Goal: Task Accomplishment & Management: Manage account settings

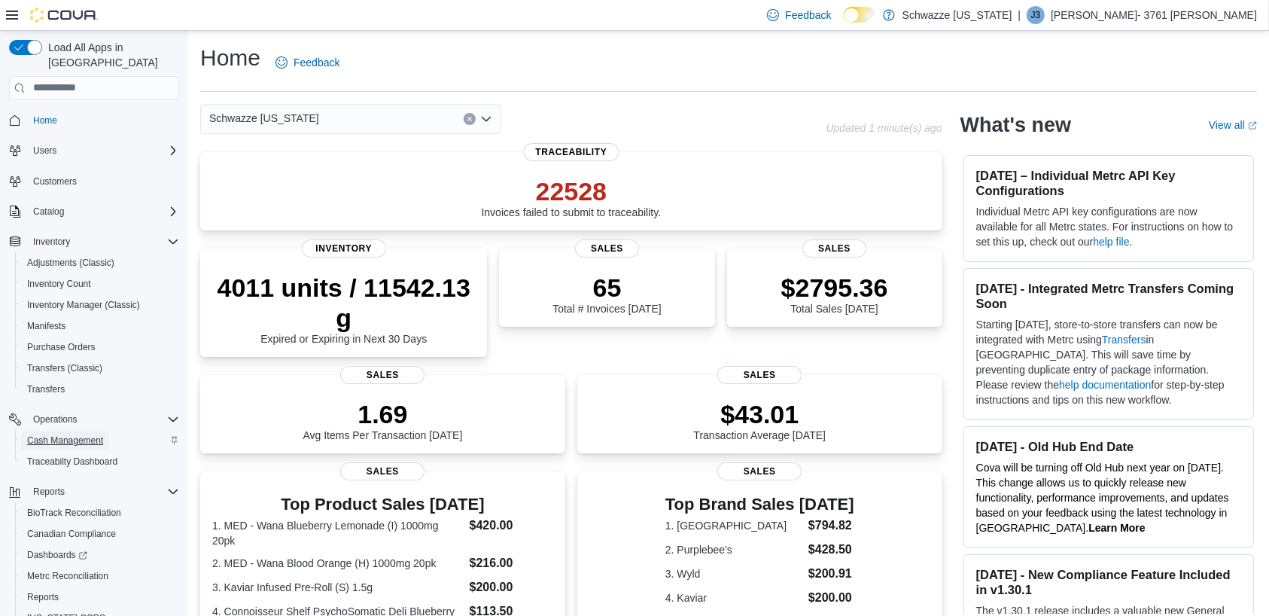
click at [82, 434] on span "Cash Management" at bounding box center [65, 440] width 76 height 12
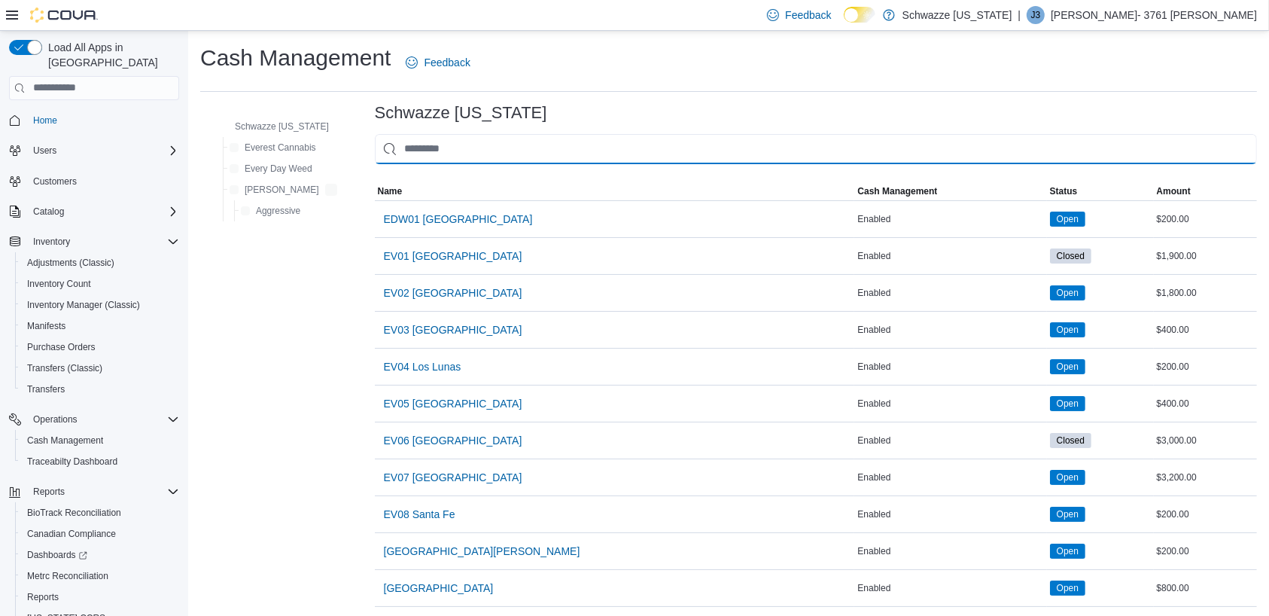
click at [539, 148] on input "This is a search bar. As you type, the results lower in the page will automatic…" at bounding box center [816, 149] width 882 height 30
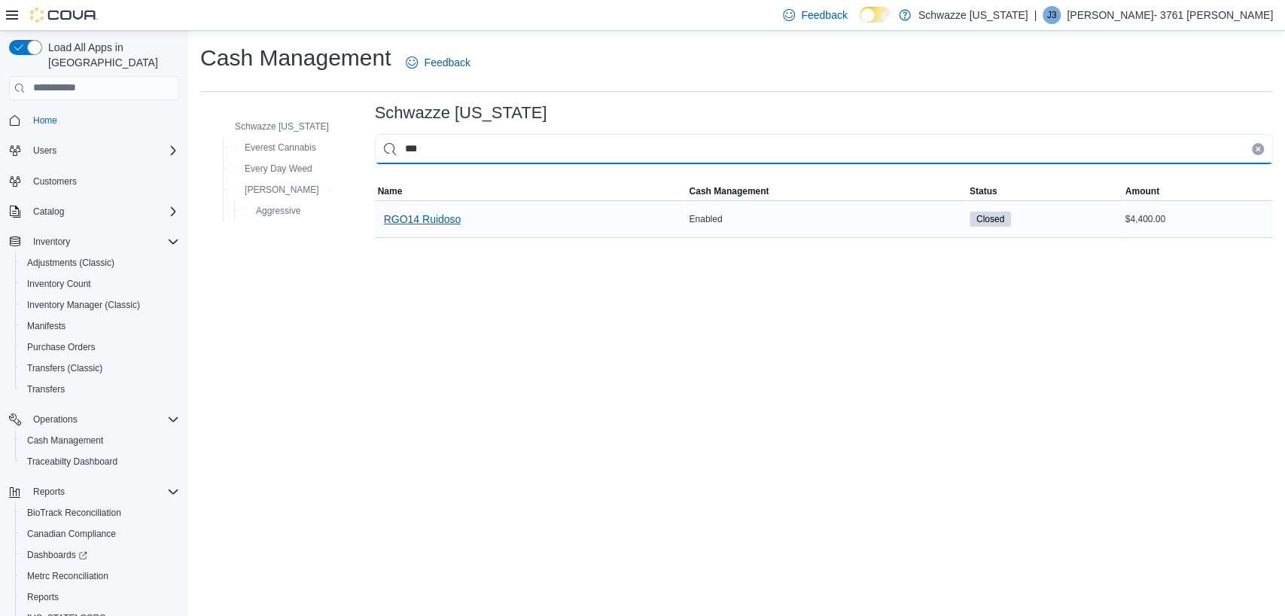
type input "***"
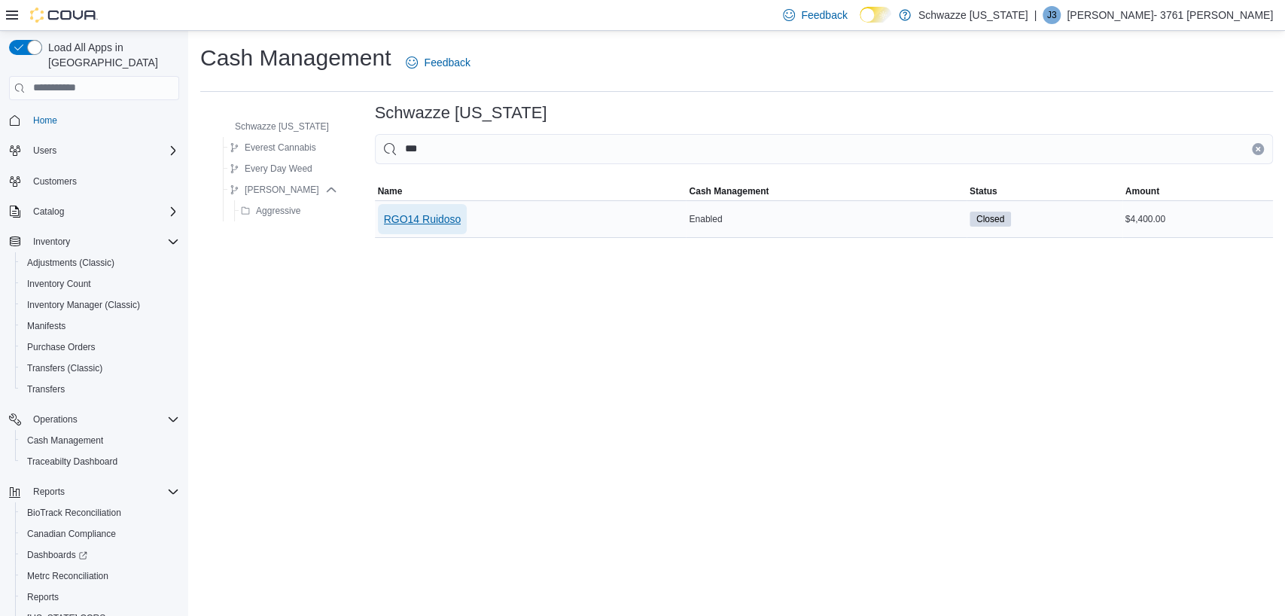
click at [446, 210] on span "RGO14 Ruidoso" at bounding box center [423, 219] width 78 height 30
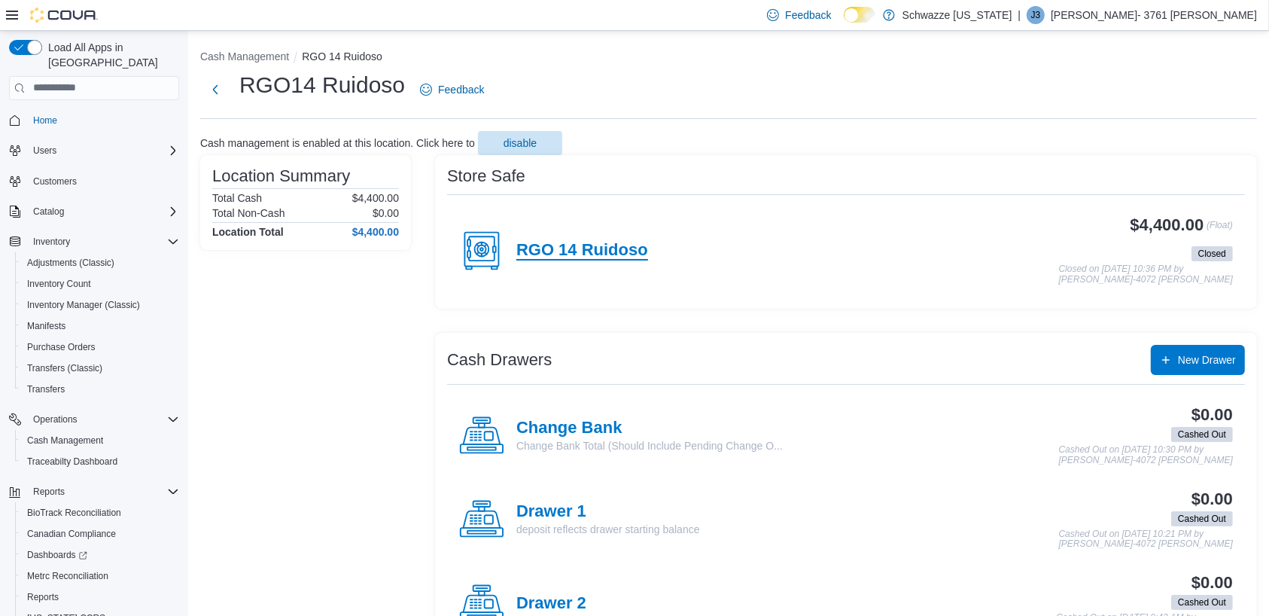
click at [575, 245] on h4 "RGO 14 Ruidoso" at bounding box center [583, 251] width 132 height 20
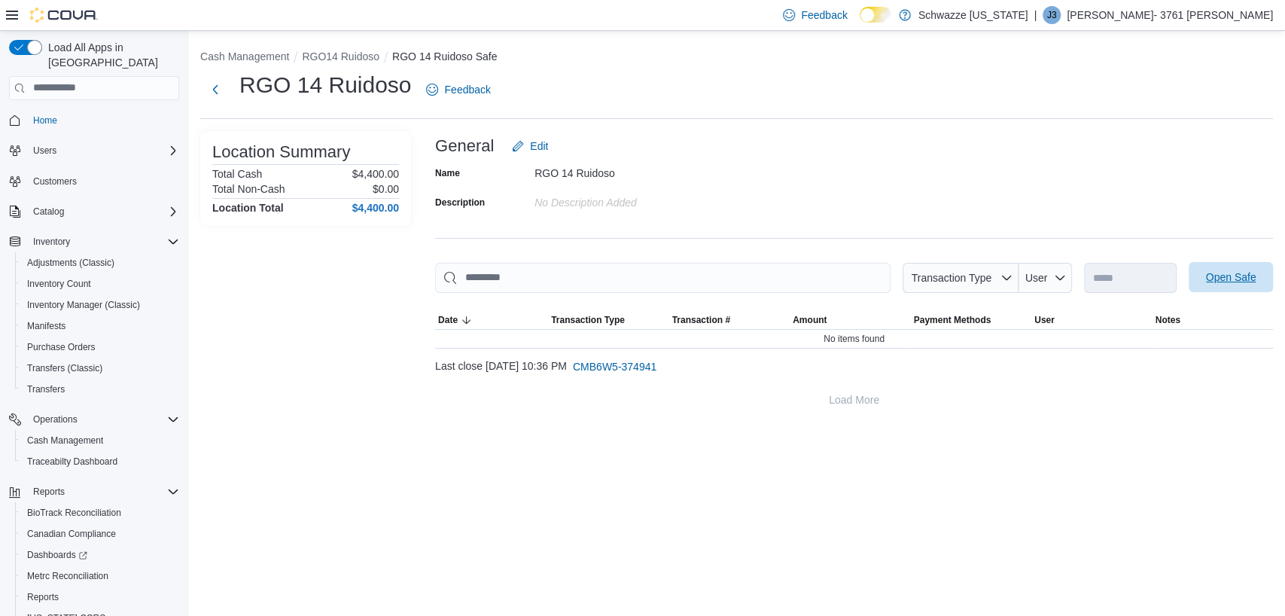
click at [1228, 288] on span "Open Safe" at bounding box center [1231, 277] width 66 height 30
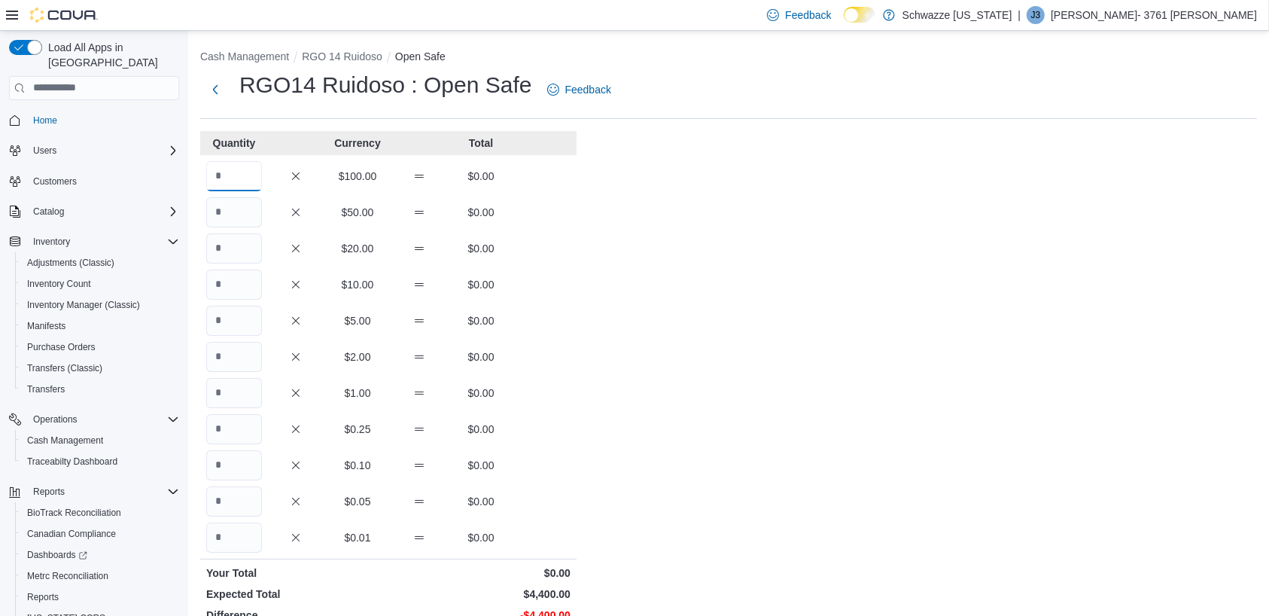
click at [242, 163] on input "Quantity" at bounding box center [234, 176] width 56 height 30
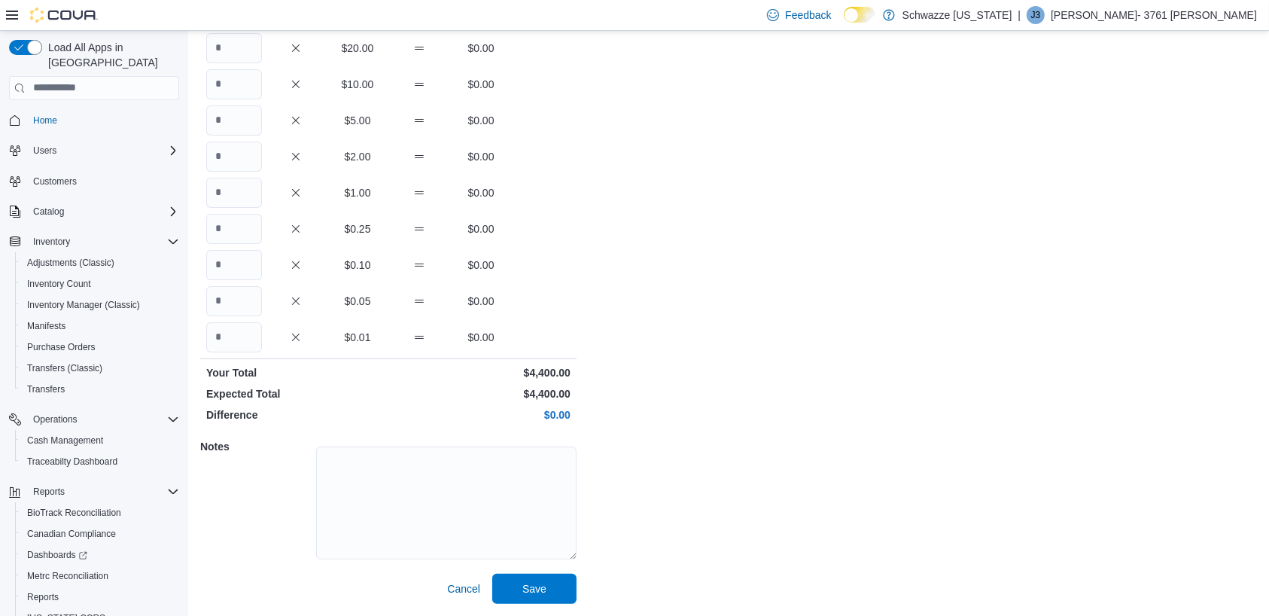
type input "**"
click at [536, 592] on span "Save" at bounding box center [535, 588] width 24 height 15
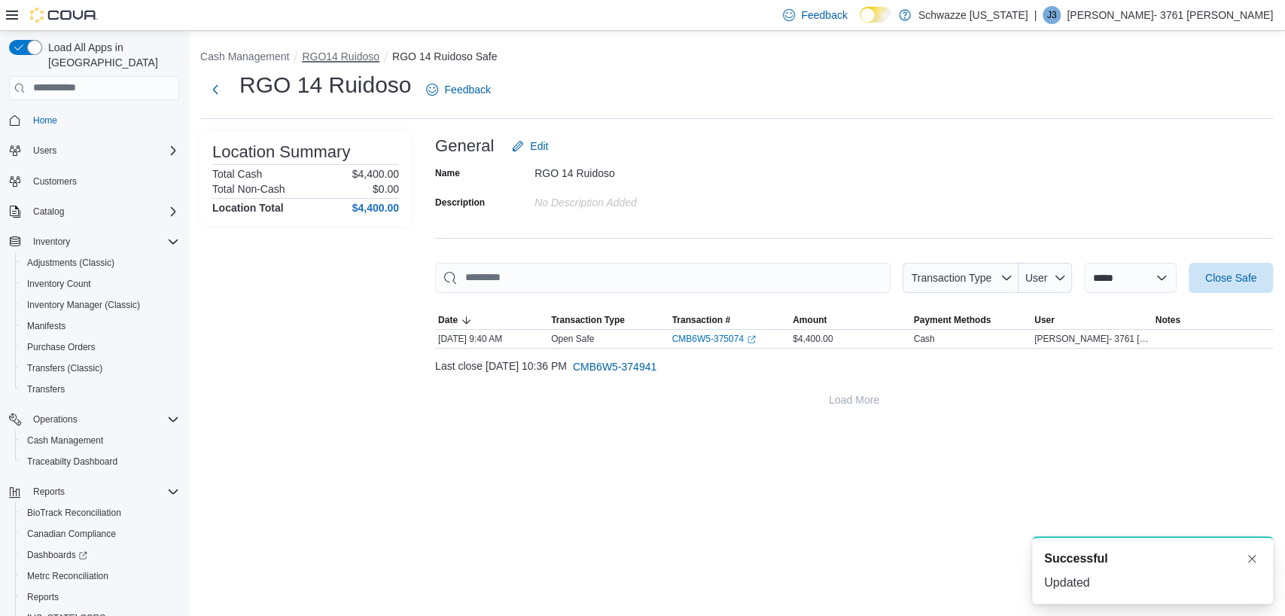
click at [329, 52] on button "RGO14 Ruidoso" at bounding box center [341, 56] width 78 height 12
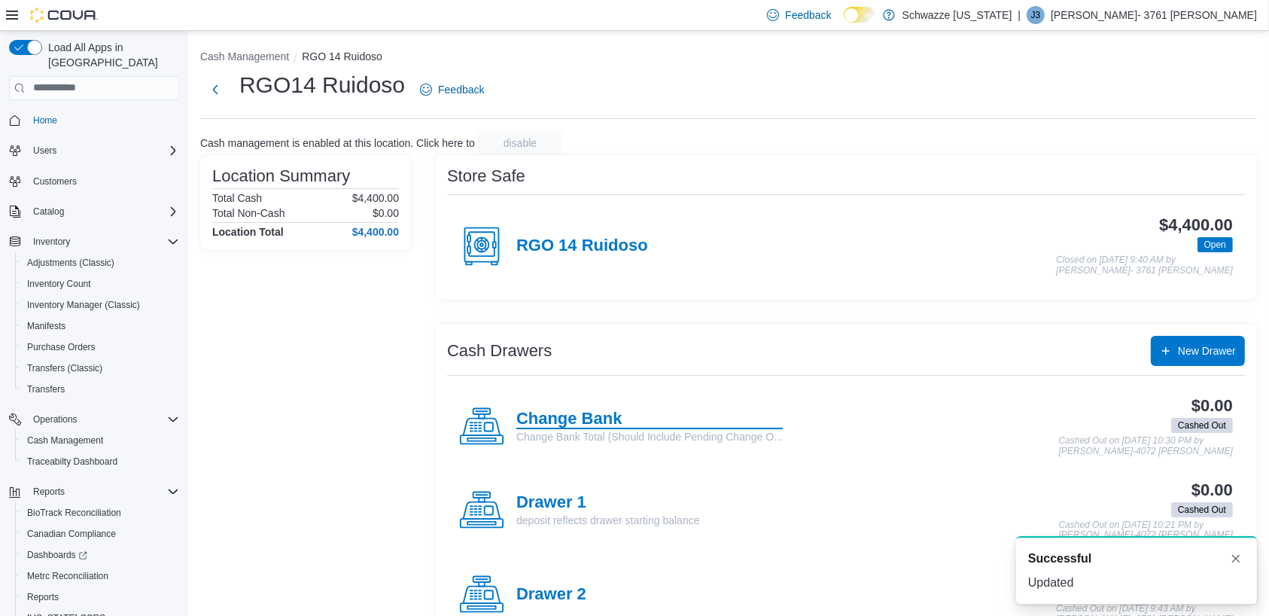
click at [541, 417] on h4 "Change Bank" at bounding box center [650, 420] width 267 height 20
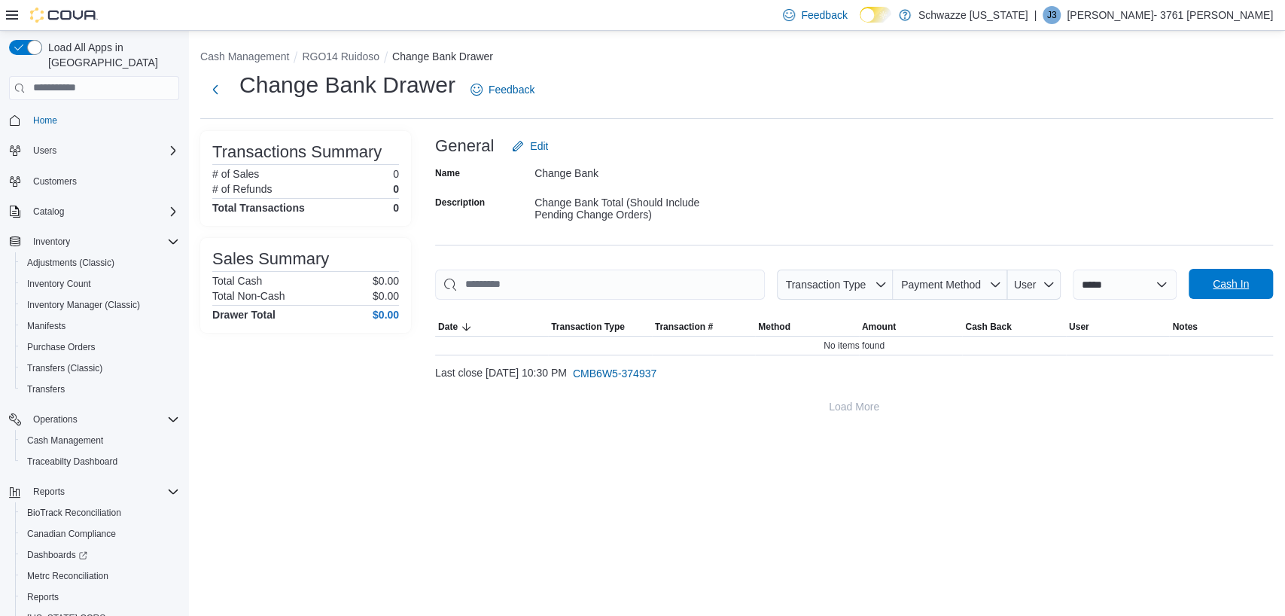
click at [1226, 278] on span "Cash In" at bounding box center [1231, 283] width 36 height 15
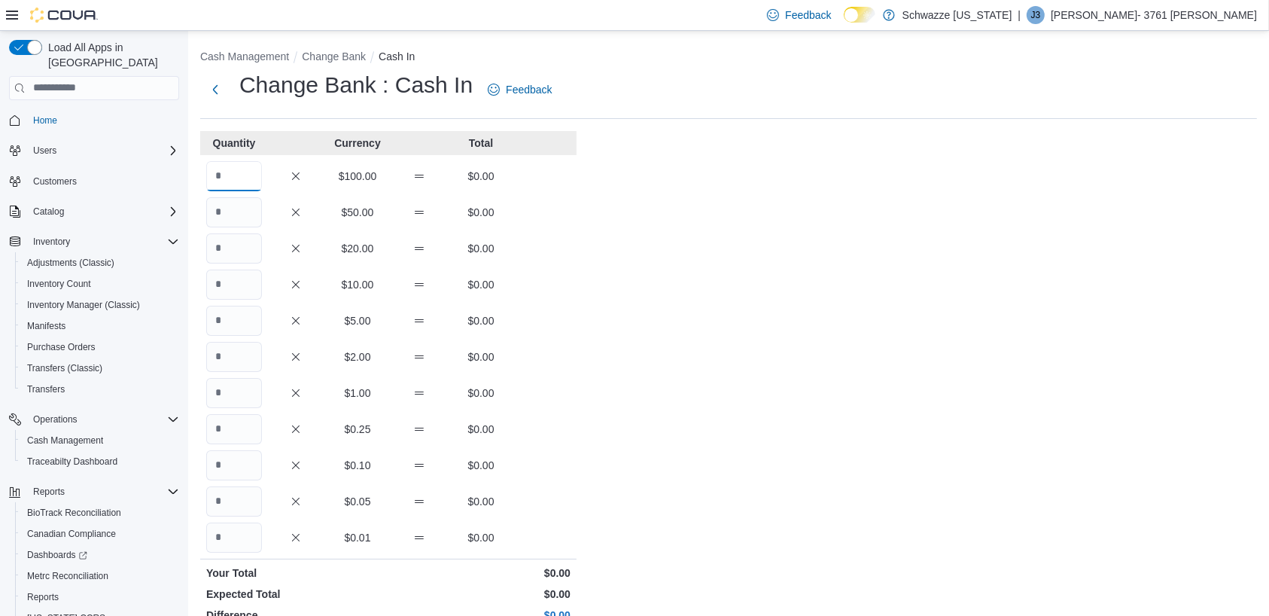
click at [241, 178] on input "Quantity" at bounding box center [234, 176] width 56 height 30
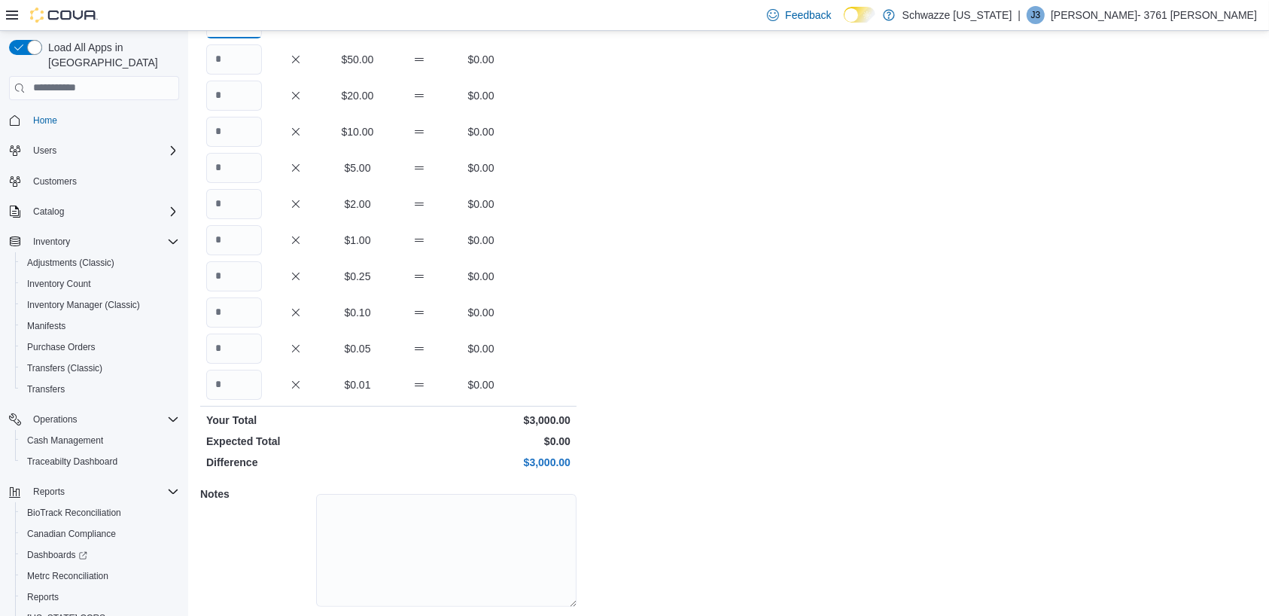
scroll to position [200, 0]
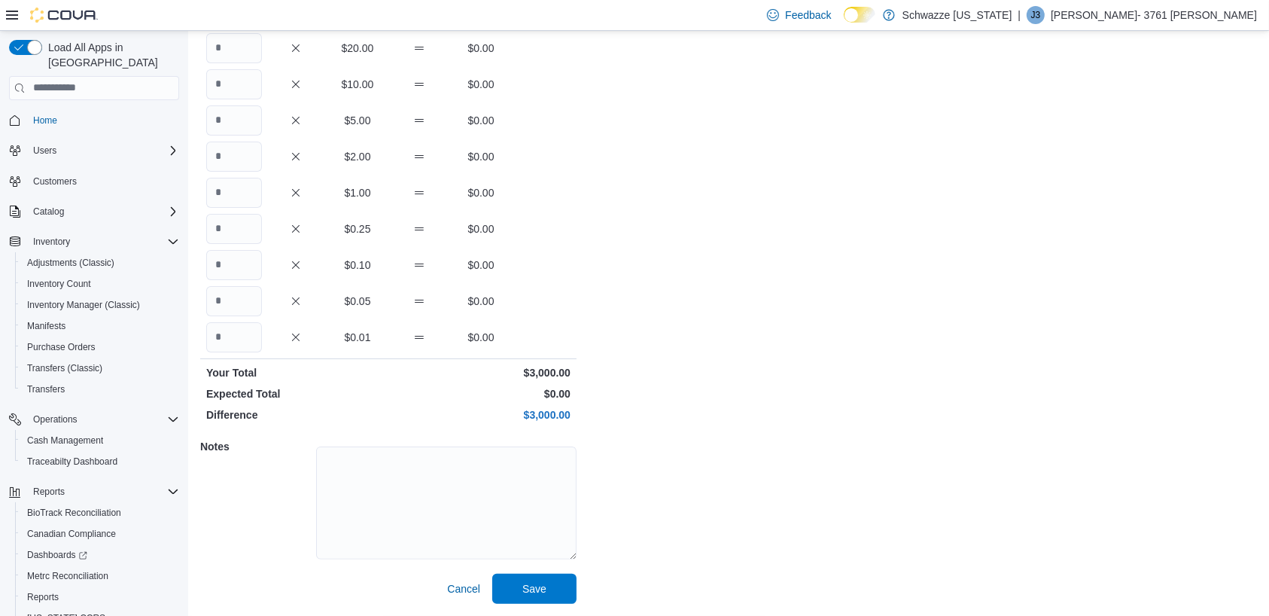
type input "**"
click at [549, 592] on span "Save" at bounding box center [534, 588] width 66 height 30
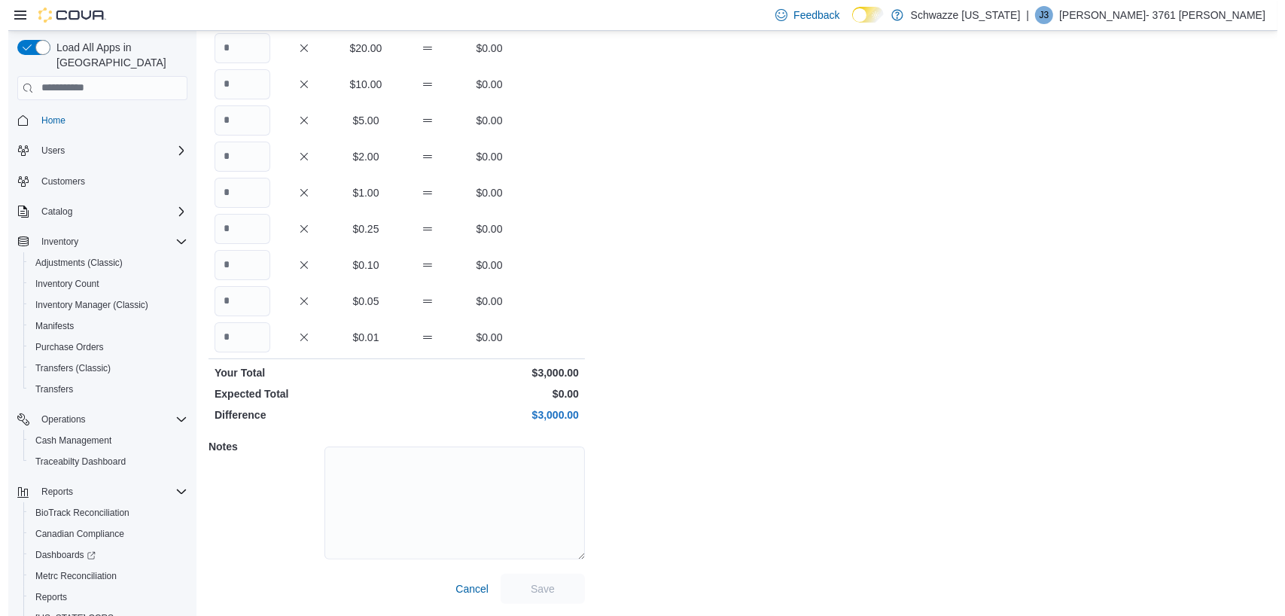
scroll to position [0, 0]
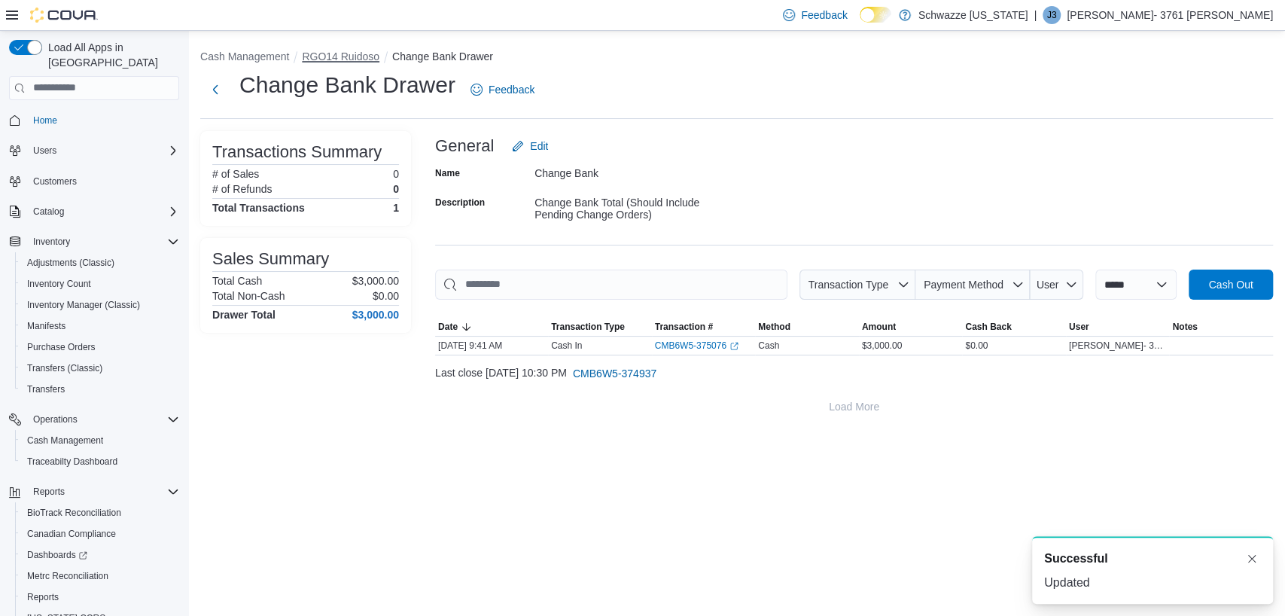
click at [332, 51] on button "RGO14 Ruidoso" at bounding box center [341, 56] width 78 height 12
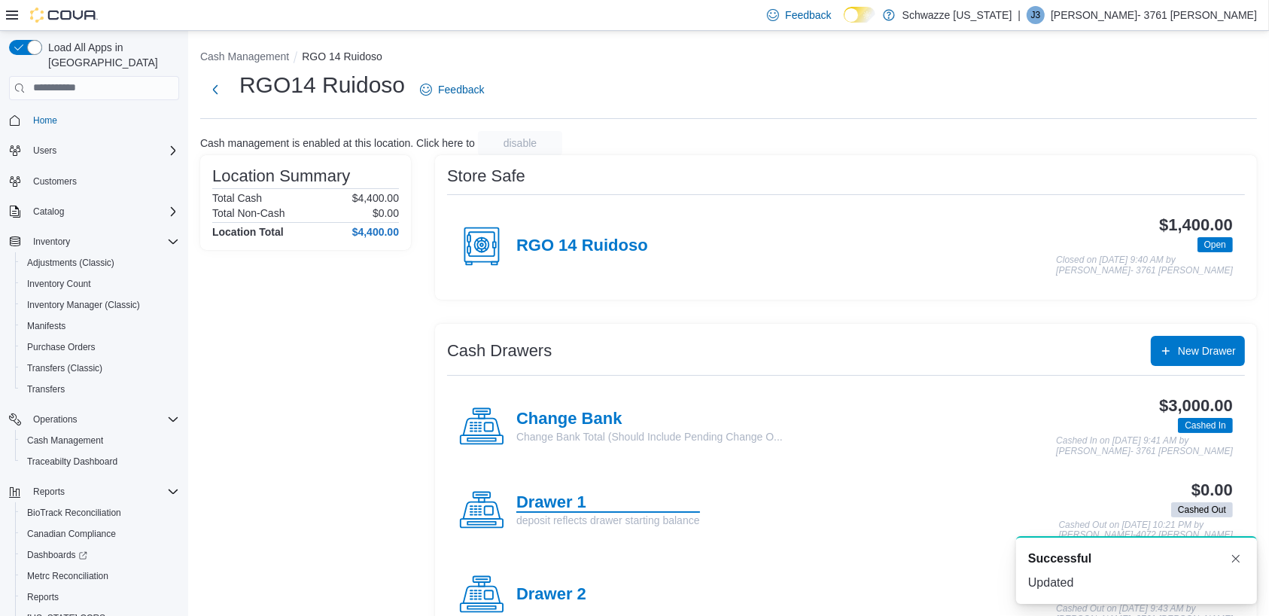
click at [562, 504] on h4 "Drawer 1" at bounding box center [609, 503] width 184 height 20
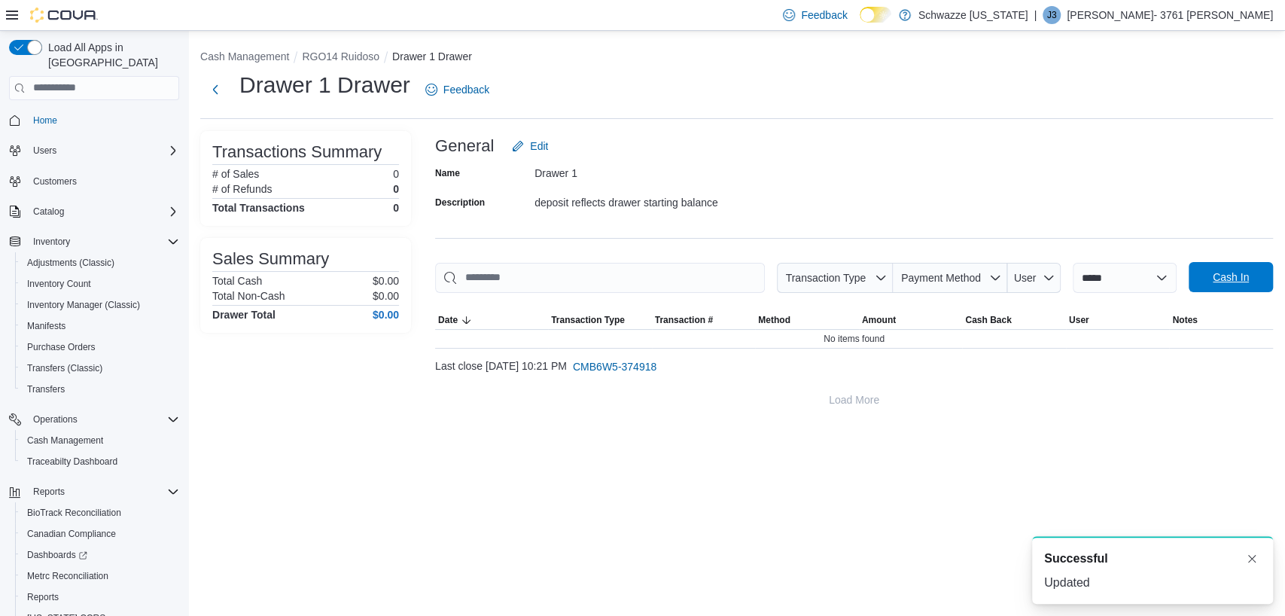
click at [1249, 276] on span "Cash In" at bounding box center [1231, 277] width 66 height 30
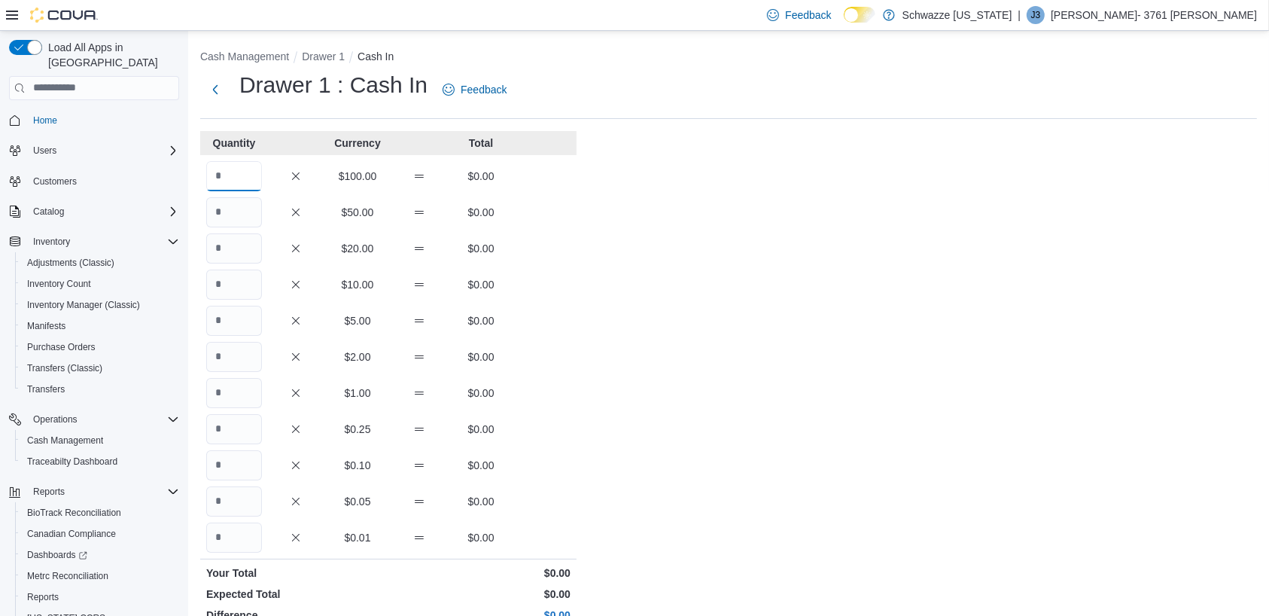
click at [226, 168] on input "Quantity" at bounding box center [234, 176] width 56 height 30
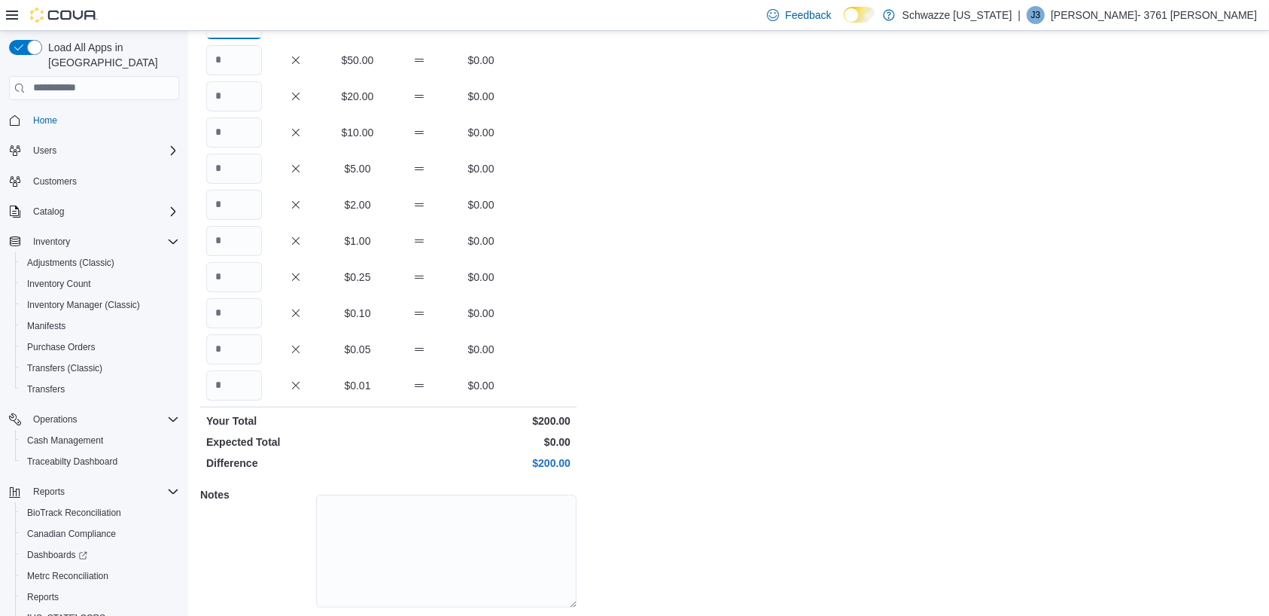
scroll to position [200, 0]
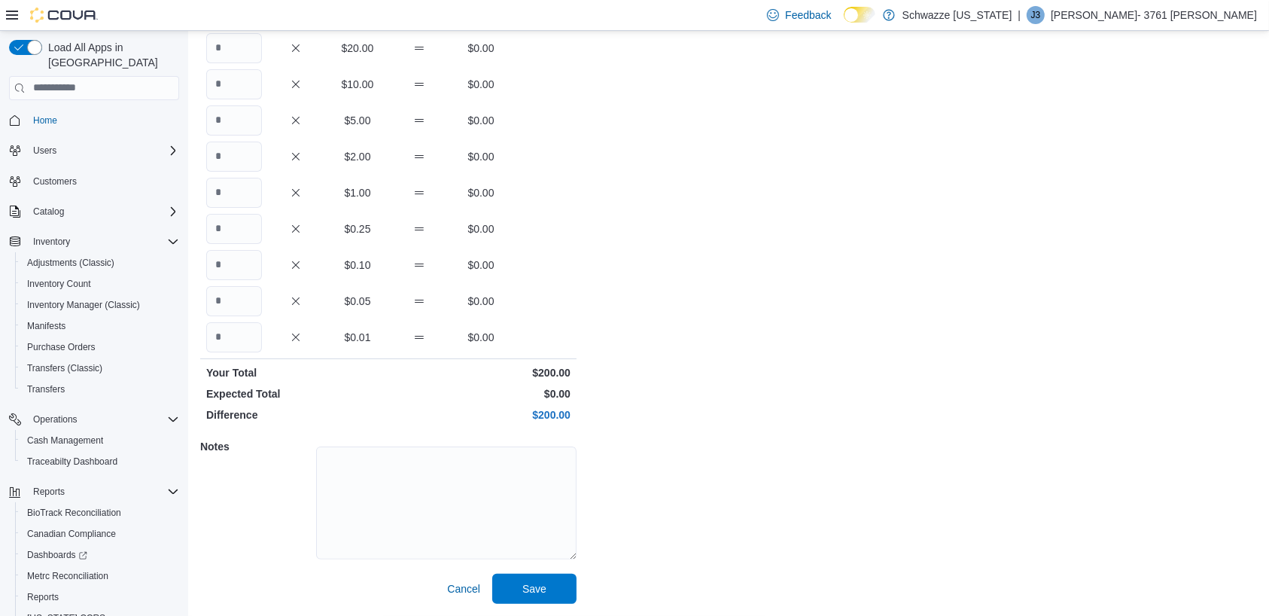
type input "*"
click at [550, 590] on span "Save" at bounding box center [534, 588] width 66 height 30
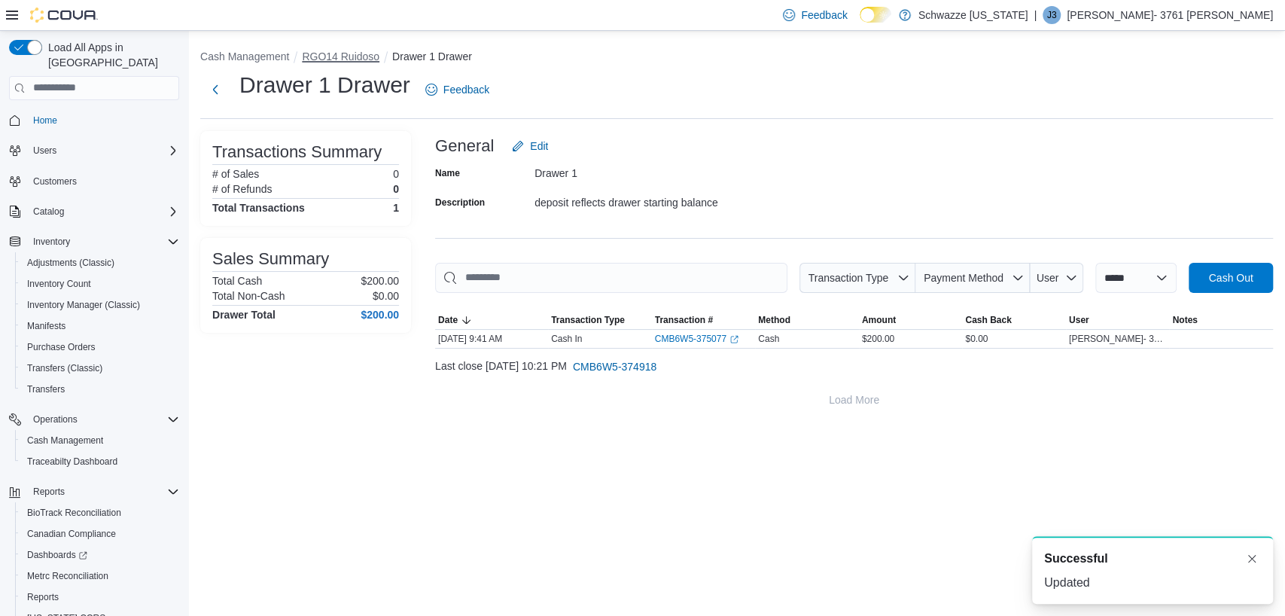
click at [351, 57] on button "RGO14 Ruidoso" at bounding box center [341, 56] width 78 height 12
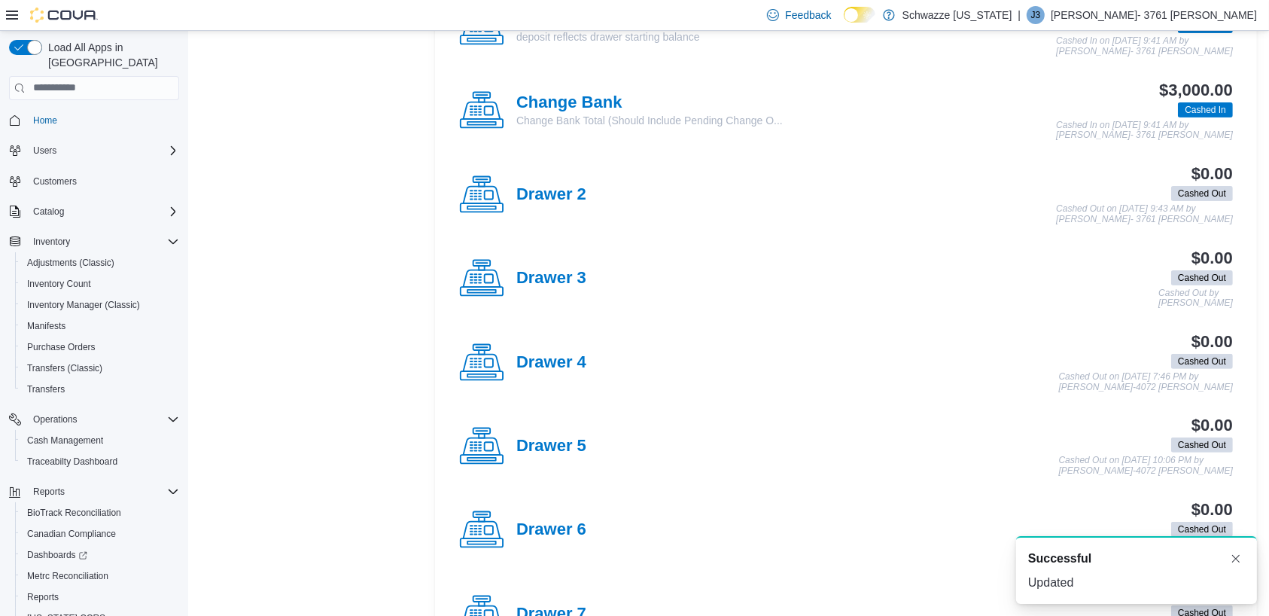
scroll to position [422, 0]
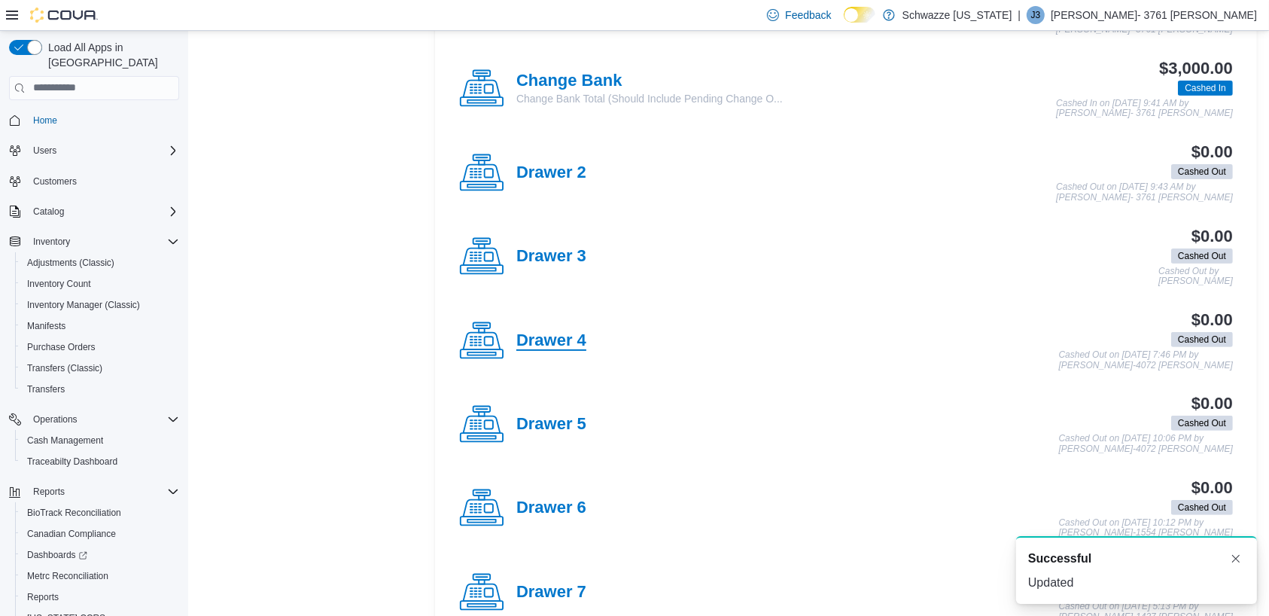
click at [577, 338] on h4 "Drawer 4" at bounding box center [552, 341] width 70 height 20
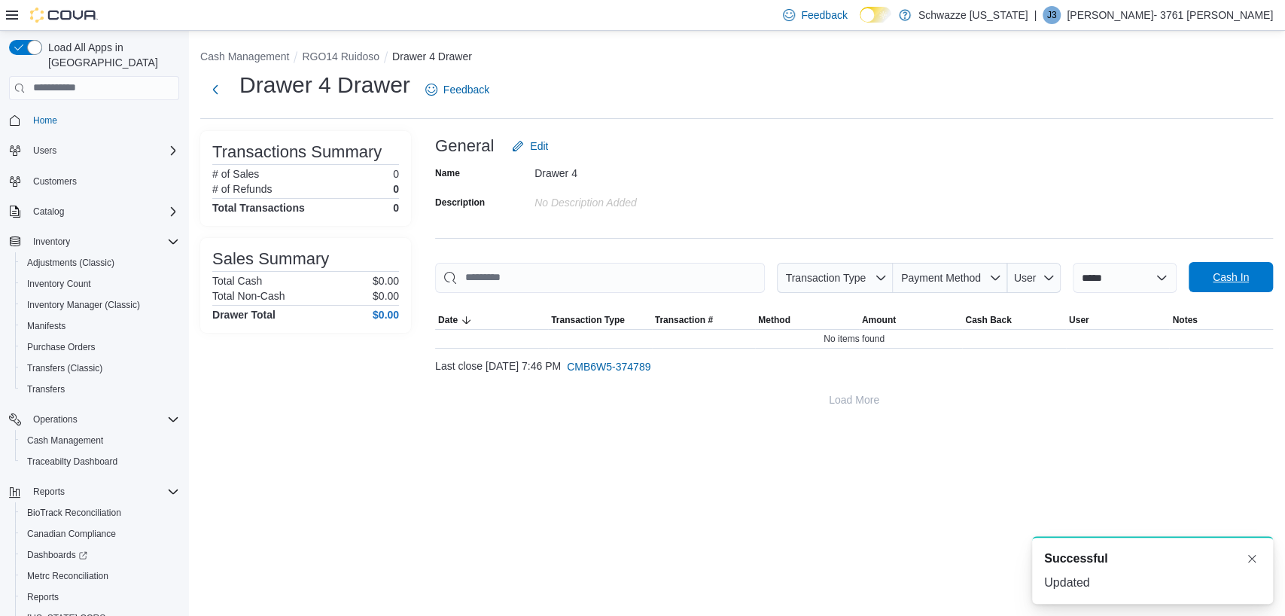
click at [1245, 283] on span "Cash In" at bounding box center [1231, 277] width 36 height 15
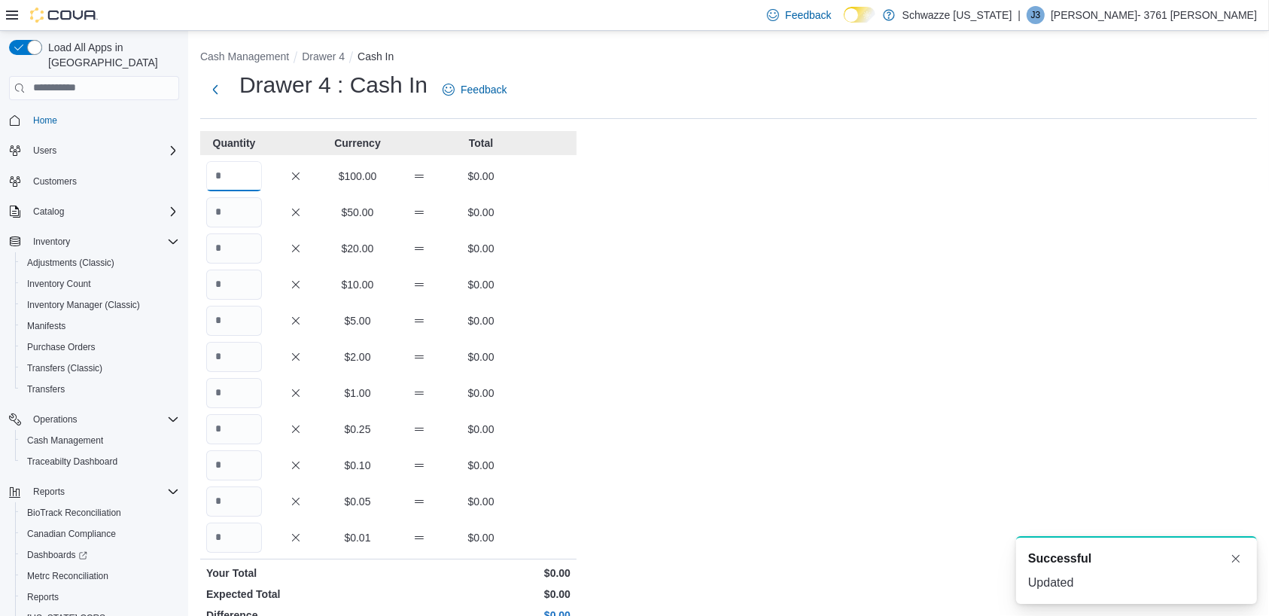
click at [241, 173] on input "Quantity" at bounding box center [234, 176] width 56 height 30
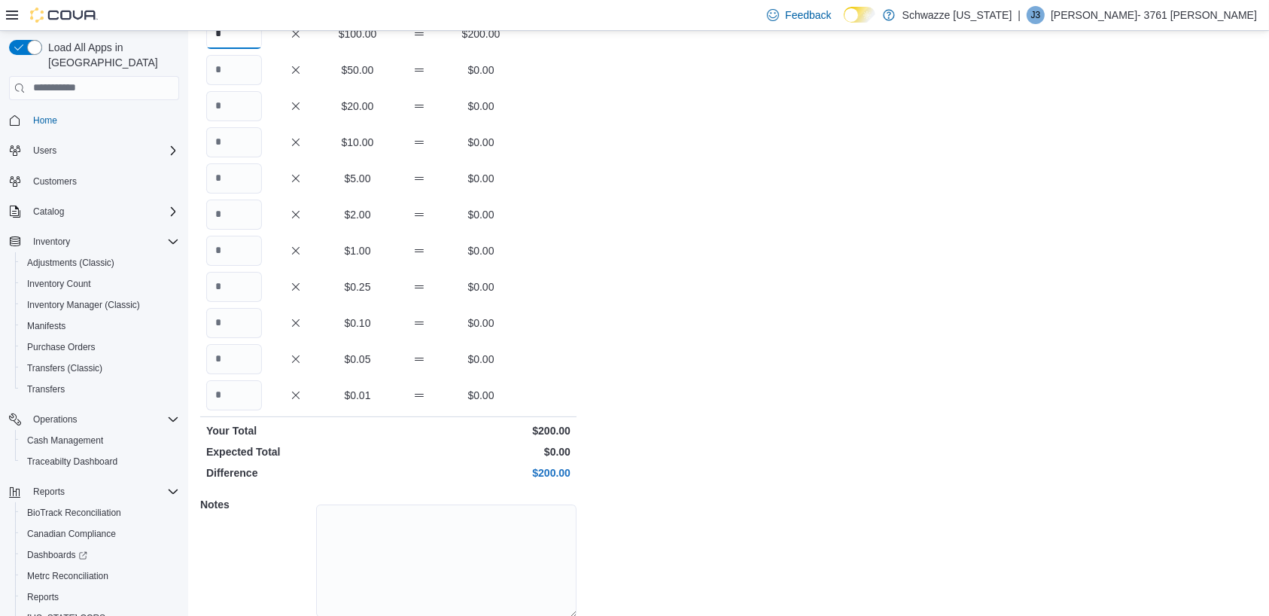
scroll to position [200, 0]
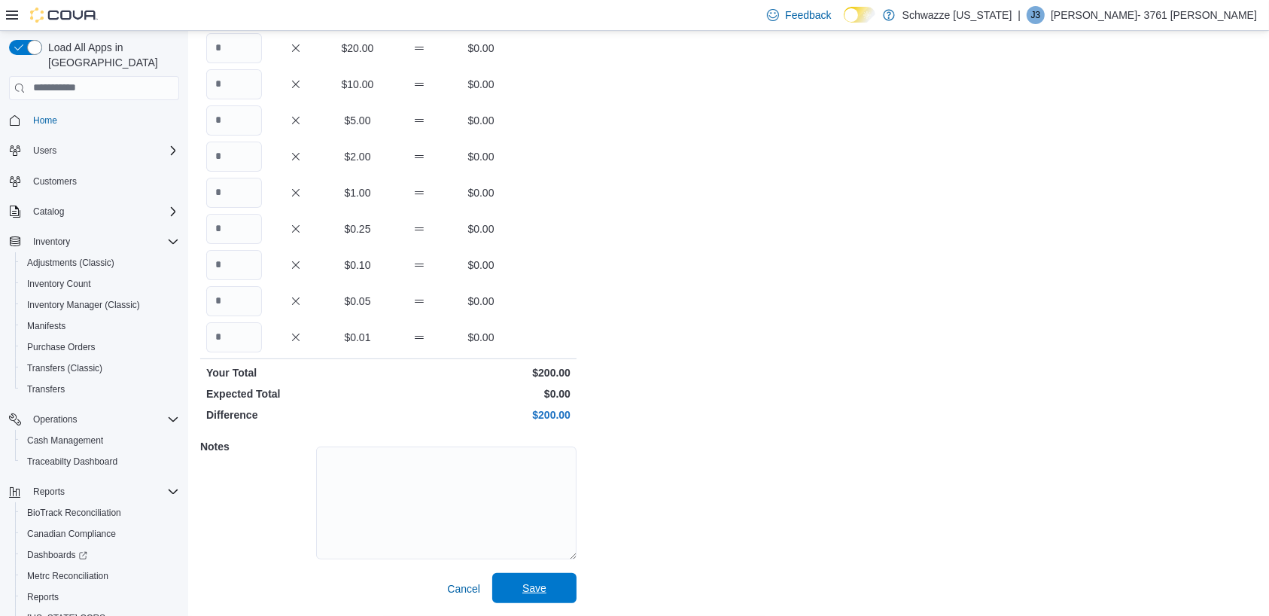
type input "*"
click at [541, 602] on span "Save" at bounding box center [534, 588] width 66 height 30
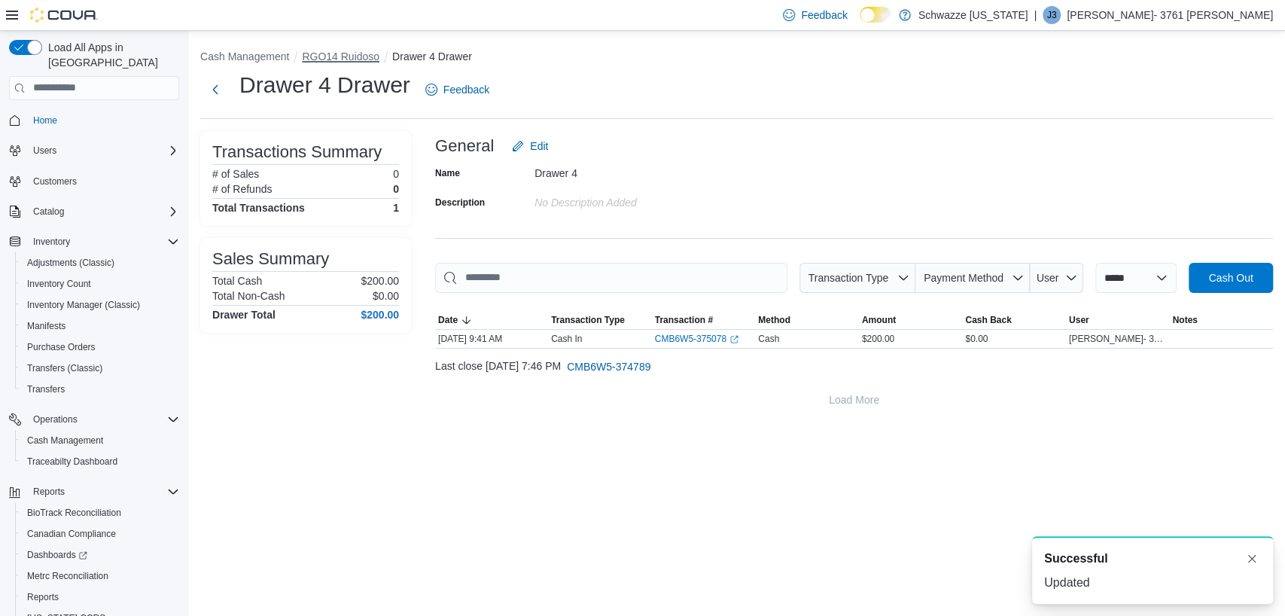
click at [345, 62] on button "RGO14 Ruidoso" at bounding box center [341, 56] width 78 height 12
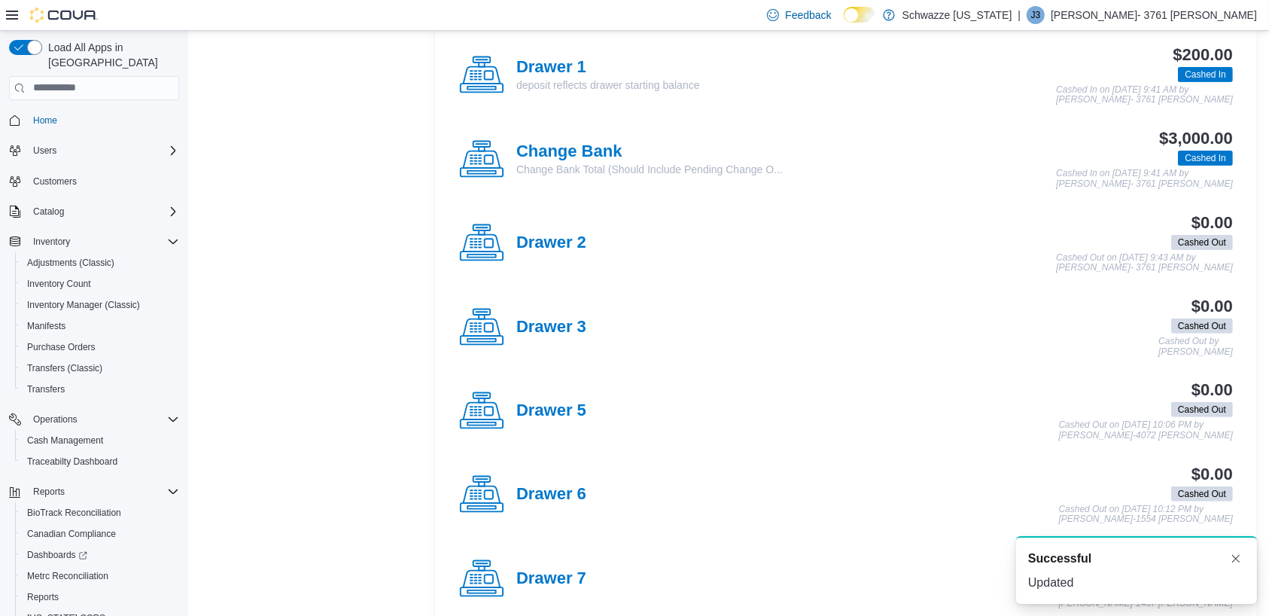
scroll to position [449, 0]
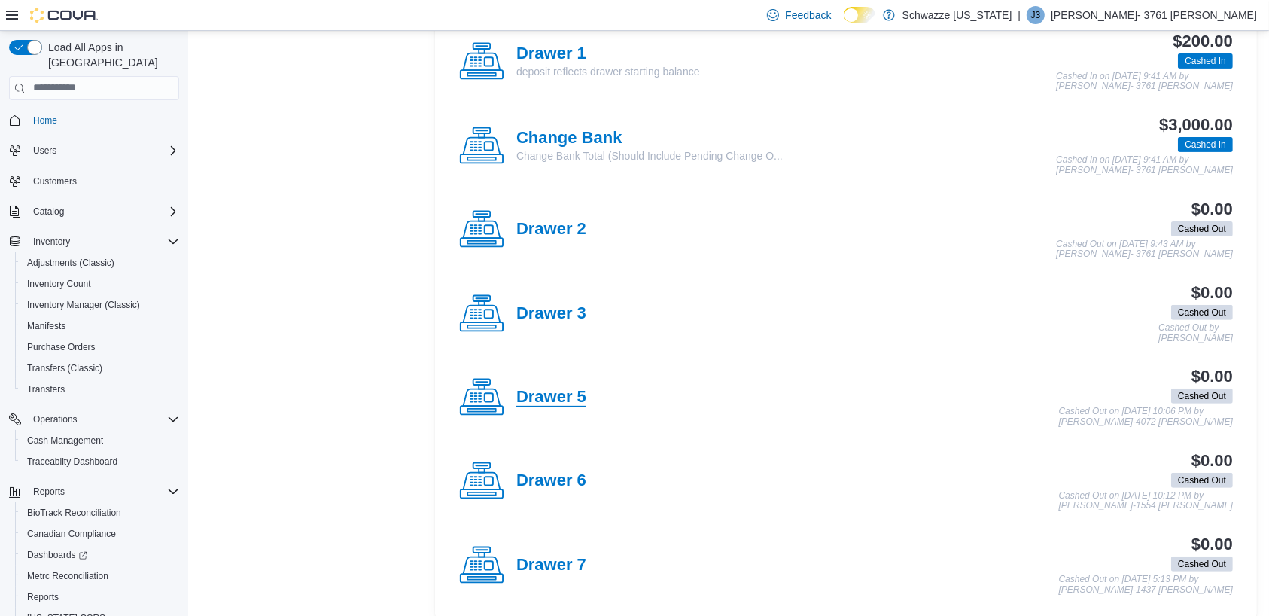
click at [541, 394] on h4 "Drawer 5" at bounding box center [552, 398] width 70 height 20
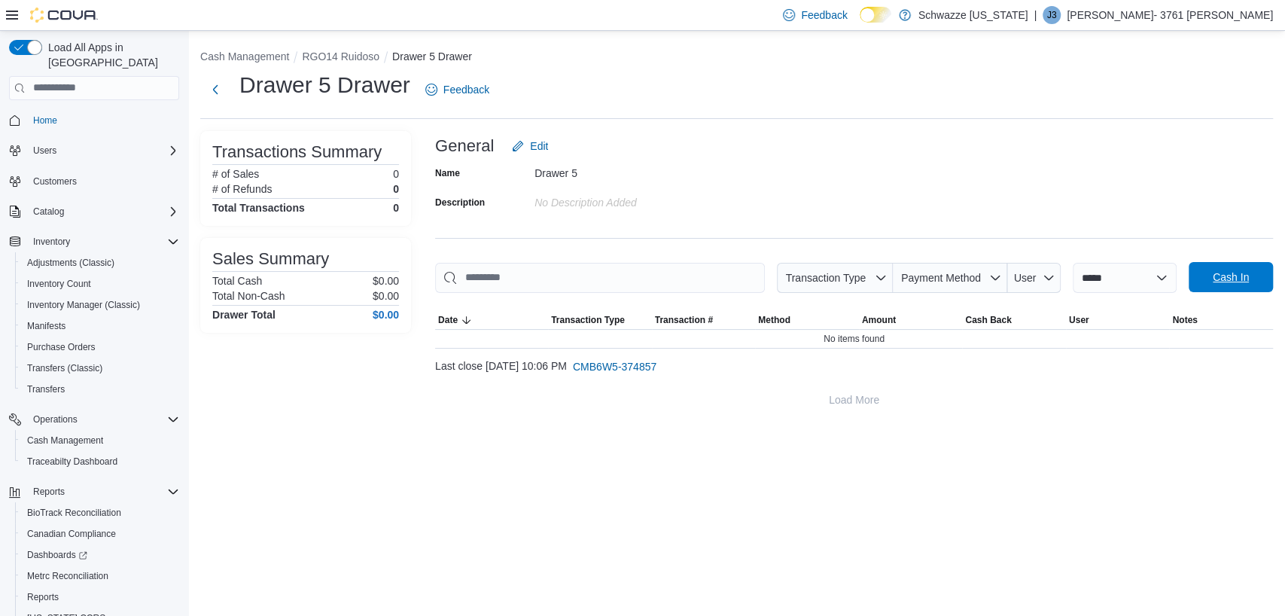
click at [1247, 268] on span "Cash In" at bounding box center [1231, 277] width 66 height 30
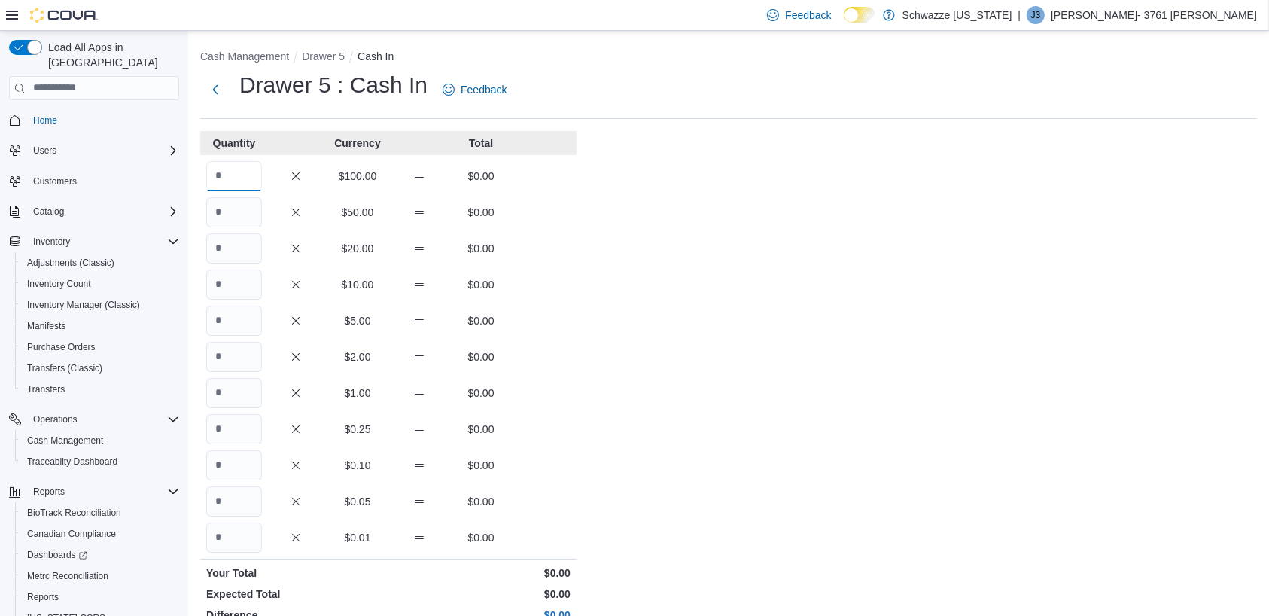
click at [236, 172] on input "Quantity" at bounding box center [234, 176] width 56 height 30
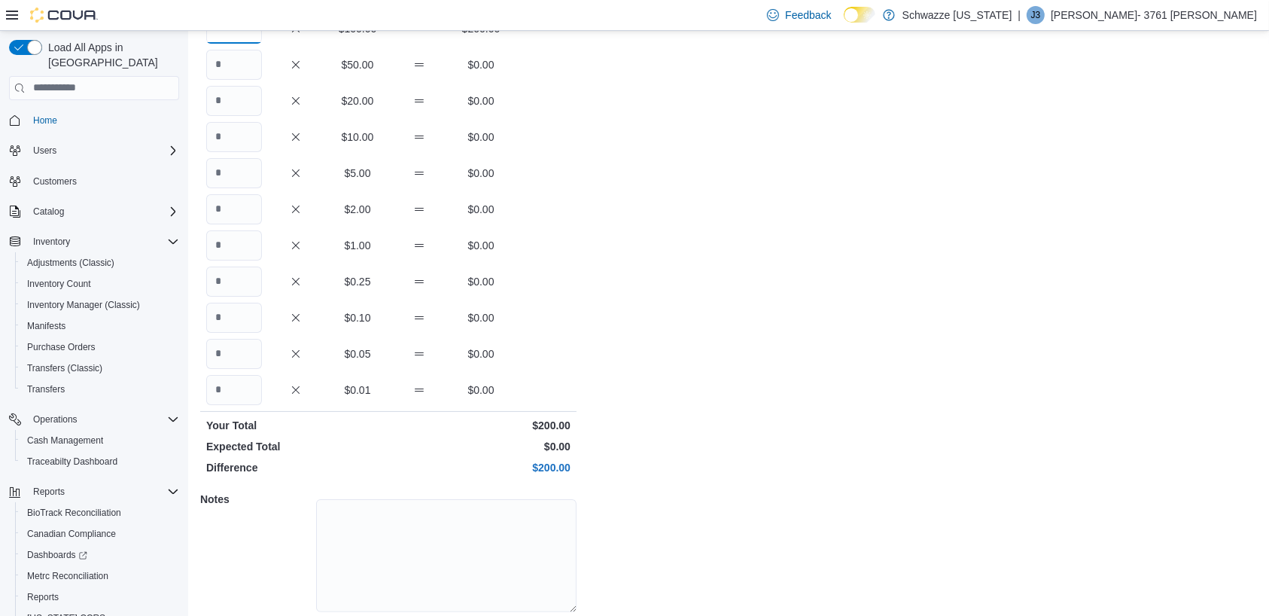
scroll to position [200, 0]
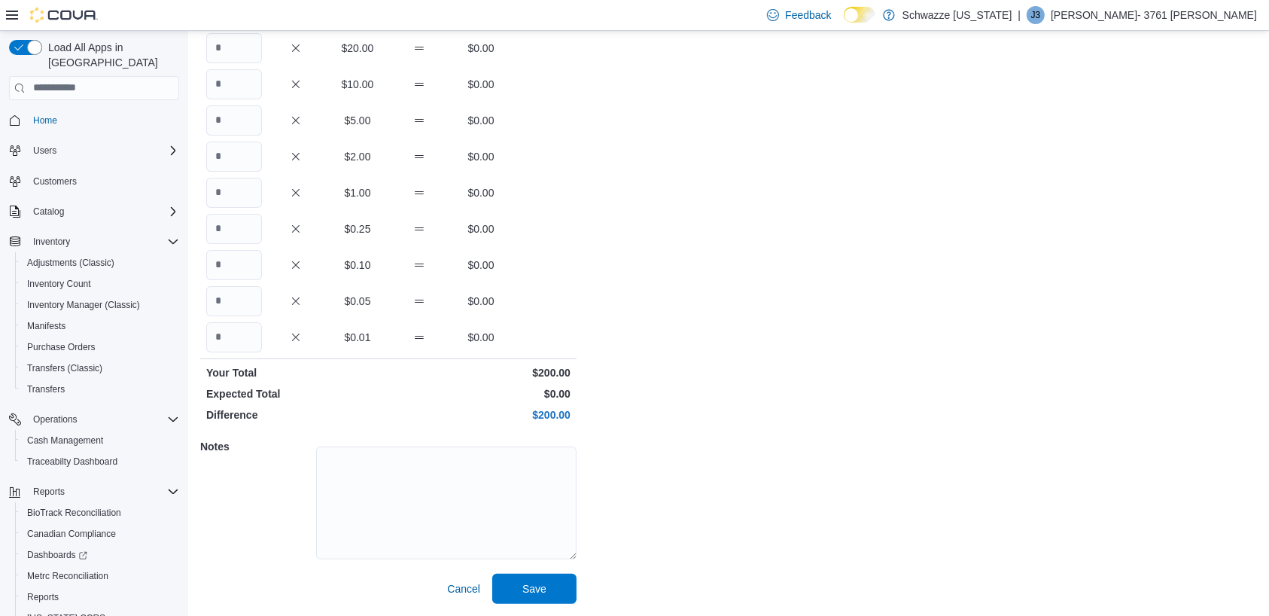
type input "*"
click at [544, 599] on span "Save" at bounding box center [534, 588] width 66 height 30
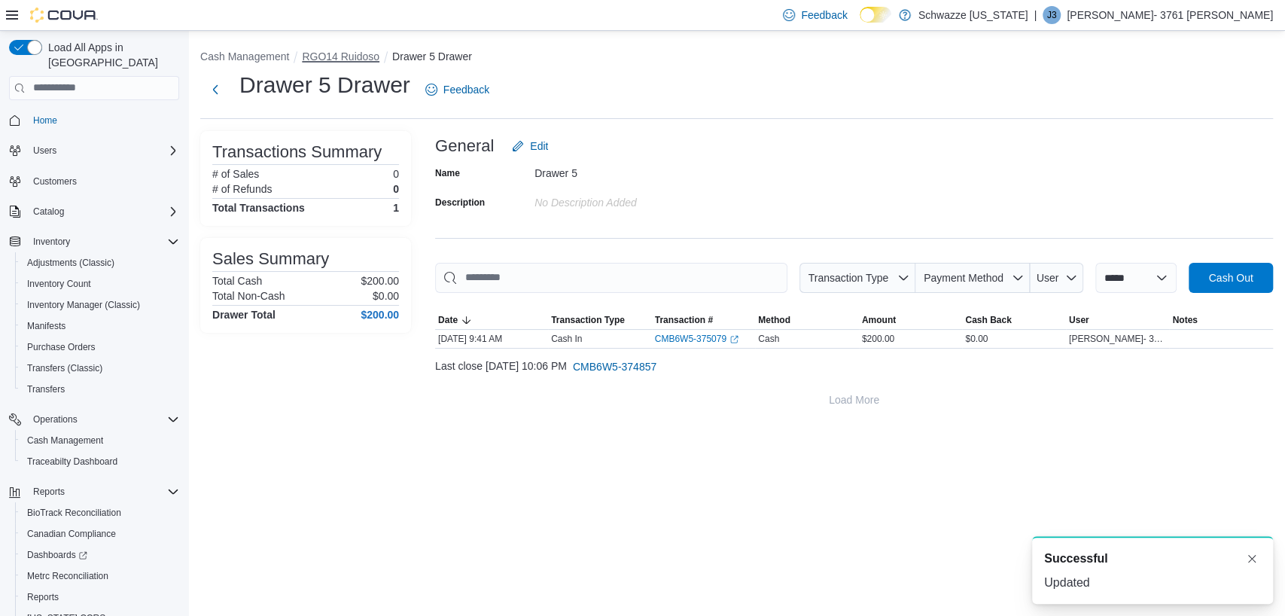
click at [346, 55] on button "RGO14 Ruidoso" at bounding box center [341, 56] width 78 height 12
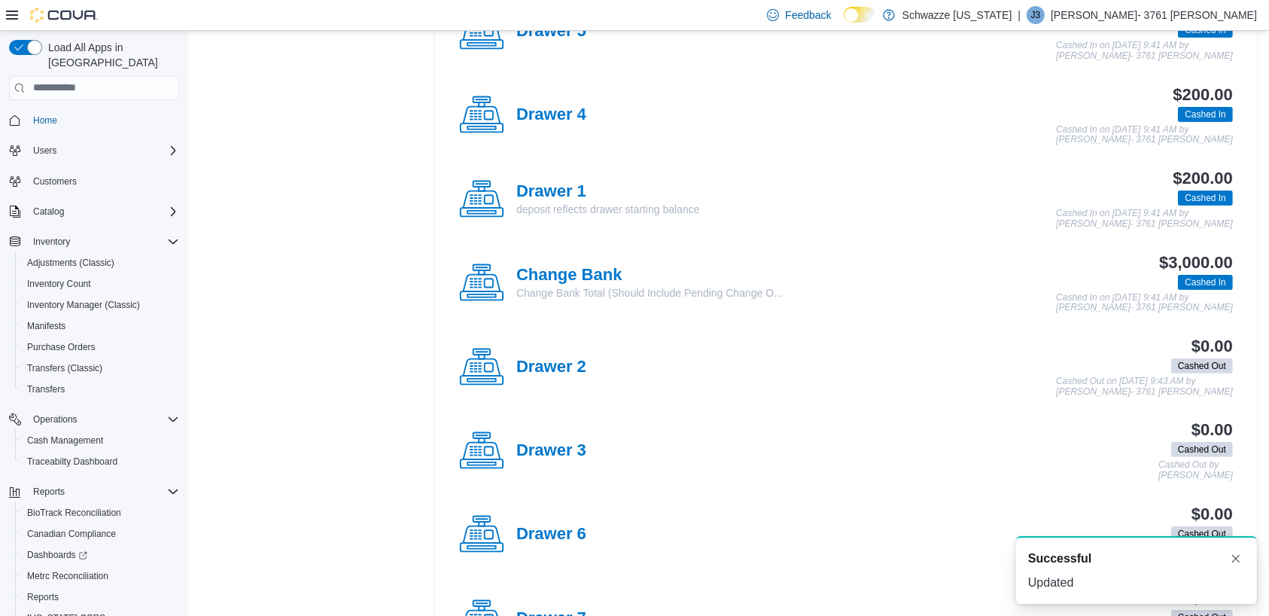
scroll to position [401, 0]
